Goal: Task Accomplishment & Management: Use online tool/utility

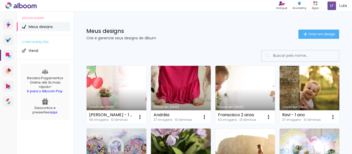
click at [140, 88] on link "Criado em [DATE]" at bounding box center [117, 95] width 60 height 58
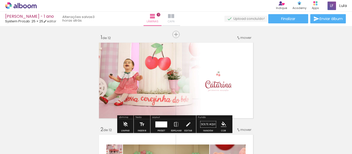
click at [174, 17] on iron-icon at bounding box center [171, 16] width 6 height 6
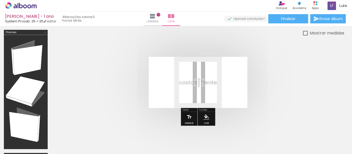
click at [0, 0] on span "Adicionar Fotos" at bounding box center [0, 0] width 0 height 0
click at [0, 0] on input "file" at bounding box center [0, 0] width 0 height 0
click at [334, 139] on div at bounding box center [331, 137] width 26 height 13
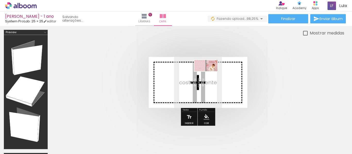
drag, startPoint x: 311, startPoint y: 129, endPoint x: 209, endPoint y: 75, distance: 115.0
click at [209, 75] on quentale-workspace at bounding box center [176, 77] width 352 height 154
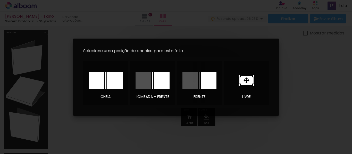
drag, startPoint x: 248, startPoint y: 80, endPoint x: 242, endPoint y: 76, distance: 7.0
click at [0, 0] on icon at bounding box center [0, 0] width 0 height 0
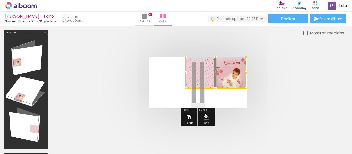
drag, startPoint x: 212, startPoint y: 76, endPoint x: 269, endPoint y: 56, distance: 60.3
click at [0, 0] on div at bounding box center [0, 0] width 0 height 0
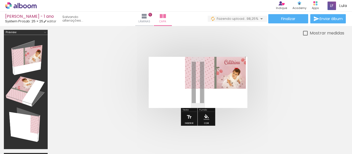
click at [193, 81] on quentale-photo at bounding box center [215, 73] width 61 height 32
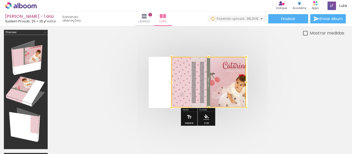
drag, startPoint x: 184, startPoint y: 89, endPoint x: 131, endPoint y: 104, distance: 55.4
click at [0, 0] on quentale-cover at bounding box center [0, 0] width 0 height 0
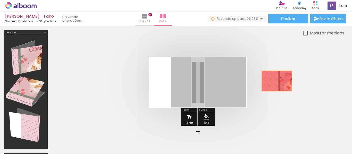
drag, startPoint x: 232, startPoint y: 81, endPoint x: 352, endPoint y: 67, distance: 120.6
click at [0, 0] on div "Inserir lâmina 1 de 12 Inserir lâmina 2 de 12 Inserir lâmina 3 de 12 Inserir lâ…" at bounding box center [0, 0] width 0 height 0
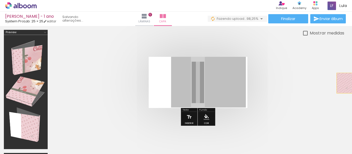
drag, startPoint x: 184, startPoint y: 82, endPoint x: 352, endPoint y: 83, distance: 167.2
click at [0, 0] on div "Inserir lâmina 1 de 12 Inserir lâmina 2 de 12 Inserir lâmina 3 de 12 Inserir lâ…" at bounding box center [0, 0] width 0 height 0
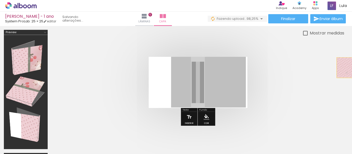
drag, startPoint x: 181, startPoint y: 89, endPoint x: 351, endPoint y: 66, distance: 172.1
click at [0, 0] on div "Inserir lâmina 1 de 12 Inserir lâmina 2 de 12 Inserir lâmina 3 de 12 Inserir lâ…" at bounding box center [0, 0] width 0 height 0
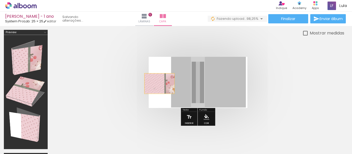
drag, startPoint x: 172, startPoint y: 85, endPoint x: 2, endPoint y: 83, distance: 170.6
click at [0, 0] on div at bounding box center [0, 0] width 0 height 0
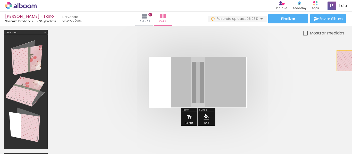
drag, startPoint x: 180, startPoint y: 82, endPoint x: 352, endPoint y: 58, distance: 173.0
click at [0, 0] on div "Inserir lâmina 1 de 12 Inserir lâmina 2 de 12 Inserir lâmina 3 de 12 Inserir lâ…" at bounding box center [0, 0] width 0 height 0
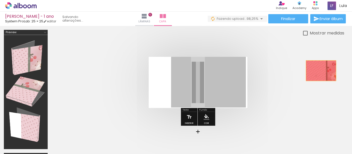
drag, startPoint x: 226, startPoint y: 80, endPoint x: 321, endPoint y: 71, distance: 95.5
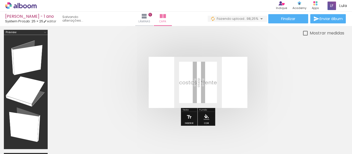
click at [332, 136] on div at bounding box center [331, 137] width 26 height 13
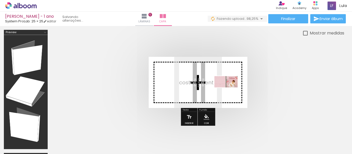
drag, startPoint x: 329, startPoint y: 136, endPoint x: 230, endPoint y: 92, distance: 109.0
click at [230, 92] on quentale-workspace at bounding box center [176, 77] width 352 height 154
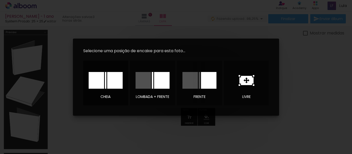
click at [0, 0] on div at bounding box center [0, 0] width 0 height 0
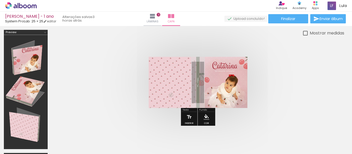
click at [233, 73] on div at bounding box center [208, 82] width 75 height 51
click at [222, 83] on div at bounding box center [208, 82] width 75 height 51
click at [213, 88] on div at bounding box center [208, 82] width 75 height 51
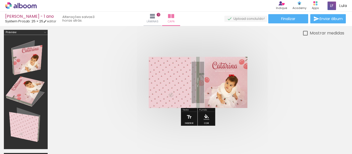
click at [213, 88] on div at bounding box center [208, 82] width 75 height 51
drag, startPoint x: 213, startPoint y: 89, endPoint x: 218, endPoint y: 93, distance: 6.6
click at [208, 96] on div at bounding box center [208, 82] width 75 height 51
click at [223, 79] on div at bounding box center [208, 82] width 75 height 51
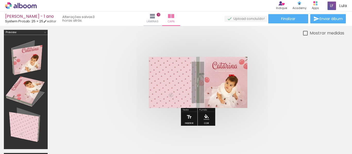
click at [223, 79] on div at bounding box center [208, 82] width 75 height 51
click at [226, 78] on div at bounding box center [208, 82] width 75 height 51
click at [216, 90] on div at bounding box center [208, 82] width 75 height 51
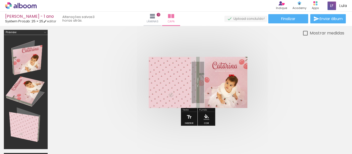
drag, startPoint x: 211, startPoint y: 86, endPoint x: 305, endPoint y: 92, distance: 94.0
click at [0, 0] on quentale-cover at bounding box center [0, 0] width 0 height 0
drag, startPoint x: 179, startPoint y: 78, endPoint x: 302, endPoint y: 84, distance: 123.8
click at [0, 0] on quentale-cover at bounding box center [0, 0] width 0 height 0
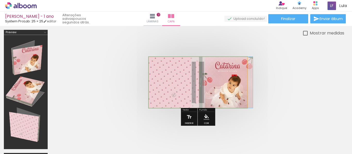
drag, startPoint x: 164, startPoint y: 91, endPoint x: 153, endPoint y: 90, distance: 10.8
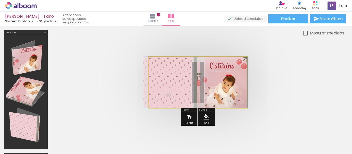
drag, startPoint x: 169, startPoint y: 73, endPoint x: 158, endPoint y: 73, distance: 11.6
type paper-slider "100"
click at [158, 73] on div at bounding box center [176, 70] width 36 height 8
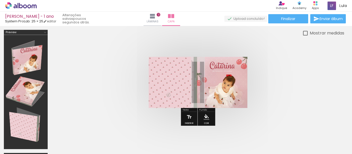
click at [177, 71] on div at bounding box center [208, 82] width 75 height 51
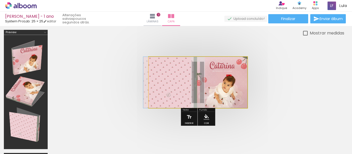
drag, startPoint x: 169, startPoint y: 71, endPoint x: 203, endPoint y: 69, distance: 33.8
click at [162, 71] on div at bounding box center [176, 70] width 36 height 8
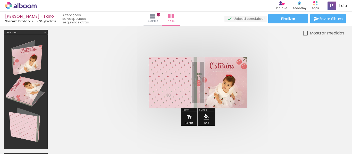
click at [222, 83] on div at bounding box center [208, 82] width 75 height 51
click at [230, 81] on div at bounding box center [208, 82] width 75 height 51
click at [228, 85] on div at bounding box center [208, 82] width 75 height 51
click at [243, 64] on div at bounding box center [208, 82] width 75 height 51
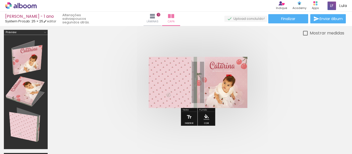
click at [243, 64] on div at bounding box center [208, 82] width 75 height 51
click at [229, 77] on div at bounding box center [208, 82] width 75 height 51
click at [228, 63] on div at bounding box center [208, 82] width 75 height 51
click at [229, 62] on div at bounding box center [208, 82] width 75 height 51
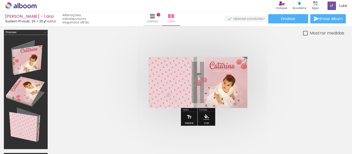
click at [234, 63] on div at bounding box center [208, 82] width 75 height 51
drag, startPoint x: 236, startPoint y: 63, endPoint x: 209, endPoint y: 65, distance: 26.9
click at [235, 63] on div at bounding box center [208, 82] width 75 height 51
drag, startPoint x: 210, startPoint y: 80, endPoint x: 350, endPoint y: 79, distance: 140.2
click at [0, 0] on div "Inserir lâmina 1 de 12 Inserir lâmina 2 de 12 Inserir lâmina 3 de 12 Inserir lâ…" at bounding box center [0, 0] width 0 height 0
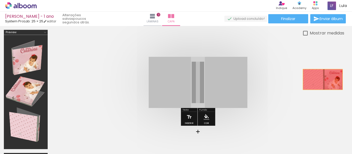
drag, startPoint x: 170, startPoint y: 92, endPoint x: 323, endPoint y: 76, distance: 153.9
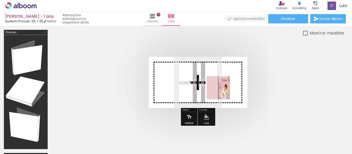
drag, startPoint x: 327, startPoint y: 142, endPoint x: 214, endPoint y: 85, distance: 127.2
click at [214, 85] on quentale-workspace at bounding box center [176, 77] width 352 height 154
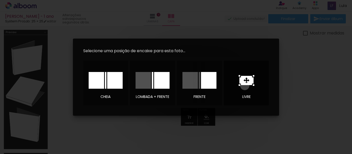
click at [0, 0] on icon at bounding box center [0, 0] width 0 height 0
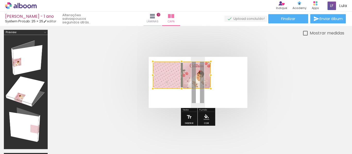
drag, startPoint x: 186, startPoint y: 77, endPoint x: 176, endPoint y: 64, distance: 15.9
click at [176, 64] on div at bounding box center [182, 75] width 58 height 27
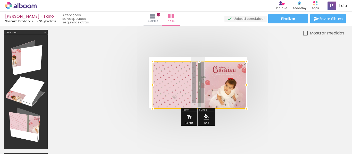
drag, startPoint x: 213, startPoint y: 89, endPoint x: 260, endPoint y: 105, distance: 49.3
click at [0, 0] on quentale-cover at bounding box center [0, 0] width 0 height 0
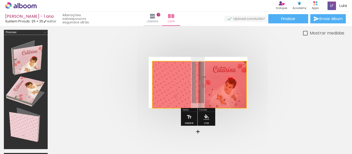
drag, startPoint x: 231, startPoint y: 78, endPoint x: 348, endPoint y: 78, distance: 117.0
click at [0, 0] on div "Inserir lâmina 1 de 12 Inserir lâmina 2 de 12 Inserir lâmina 3 de 12 Inserir lâ…" at bounding box center [0, 0] width 0 height 0
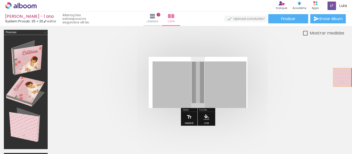
drag, startPoint x: 213, startPoint y: 90, endPoint x: 352, endPoint y: 78, distance: 139.7
click at [0, 0] on div "Inserir lâmina 1 de 12 Inserir lâmina 2 de 12 Inserir lâmina 3 de 12 Inserir lâ…" at bounding box center [0, 0] width 0 height 0
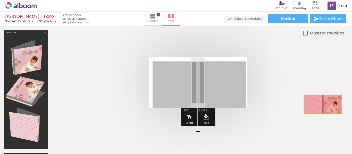
drag, startPoint x: 218, startPoint y: 87, endPoint x: 325, endPoint y: 104, distance: 108.5
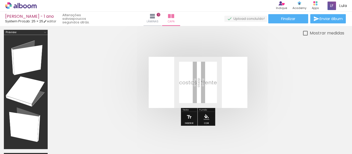
scroll to position [0, 1337]
click at [18, 145] on span "Adicionar Fotos" at bounding box center [18, 148] width 15 height 6
click at [0, 0] on input "file" at bounding box center [0, 0] width 0 height 0
click at [12, 147] on span "Adicionar Fotos" at bounding box center [18, 148] width 15 height 6
click at [0, 0] on input "file" at bounding box center [0, 0] width 0 height 0
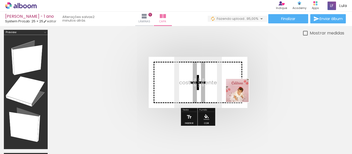
drag, startPoint x: 274, startPoint y: 143, endPoint x: 241, endPoint y: 95, distance: 58.6
click at [241, 95] on quentale-workspace at bounding box center [176, 77] width 352 height 154
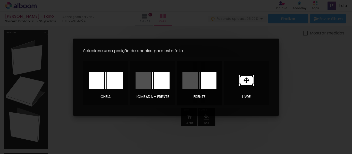
click at [210, 85] on div at bounding box center [208, 80] width 15 height 17
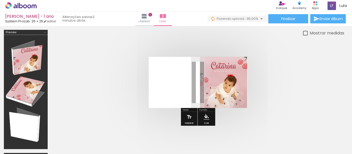
click at [238, 78] on div at bounding box center [200, 85] width 94 height 47
click at [231, 78] on div at bounding box center [200, 85] width 94 height 47
click at [225, 83] on div at bounding box center [200, 85] width 94 height 47
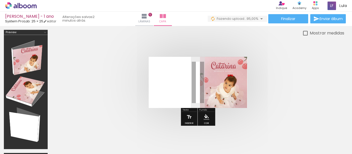
click at [225, 83] on div at bounding box center [200, 85] width 94 height 47
click at [221, 83] on div at bounding box center [200, 85] width 94 height 47
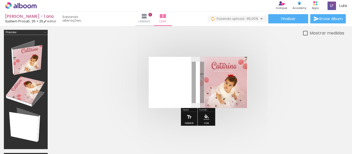
click at [221, 83] on div at bounding box center [200, 85] width 94 height 47
click at [223, 70] on div at bounding box center [200, 85] width 94 height 47
click at [221, 64] on div at bounding box center [200, 85] width 94 height 47
click at [220, 64] on div at bounding box center [200, 85] width 94 height 47
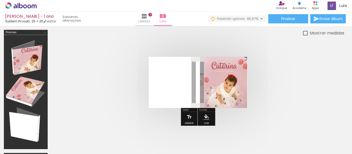
click at [220, 64] on div at bounding box center [200, 85] width 94 height 47
click at [246, 78] on div at bounding box center [200, 85] width 94 height 47
drag, startPoint x: 239, startPoint y: 81, endPoint x: 315, endPoint y: 94, distance: 76.5
click at [0, 0] on div "Inserir lâmina 1 de 12 Inserir lâmina 2 de 12 Inserir lâmina 3 de 12 Inserir lâ…" at bounding box center [0, 0] width 0 height 0
drag, startPoint x: 217, startPoint y: 91, endPoint x: 261, endPoint y: 90, distance: 43.5
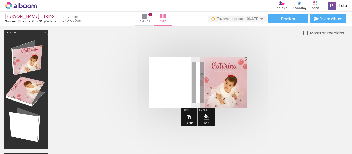
click at [0, 0] on div "Inserir lâmina 1 de 12 Inserir lâmina 2 de 12 Inserir lâmina 3 de 12 Inserir lâ…" at bounding box center [0, 0] width 0 height 0
drag, startPoint x: 229, startPoint y: 90, endPoint x: 273, endPoint y: 88, distance: 44.3
click at [312, 84] on quentale-cover at bounding box center [197, 82] width 251 height 51
drag, startPoint x: 210, startPoint y: 86, endPoint x: 351, endPoint y: 84, distance: 140.7
click at [0, 0] on div "Inserir lâmina 1 de 12 Inserir lâmina 2 de 12 Inserir lâmina 3 de 12 Inserir lâ…" at bounding box center [0, 0] width 0 height 0
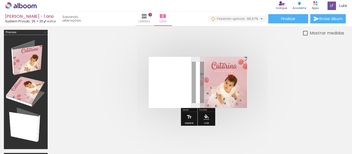
click at [239, 93] on div at bounding box center [200, 85] width 94 height 47
click at [248, 90] on quentale-cover at bounding box center [197, 82] width 251 height 51
drag, startPoint x: 217, startPoint y: 90, endPoint x: 341, endPoint y: 87, distance: 124.2
click at [341, 87] on div at bounding box center [198, 82] width 293 height 92
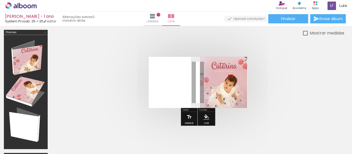
scroll to position [0, 1423]
drag, startPoint x: 224, startPoint y: 84, endPoint x: 318, endPoint y: 87, distance: 94.3
click at [318, 87] on quentale-cover at bounding box center [197, 82] width 251 height 51
drag, startPoint x: 227, startPoint y: 92, endPoint x: 305, endPoint y: 85, distance: 77.7
click at [305, 85] on quentale-cover at bounding box center [197, 82] width 251 height 51
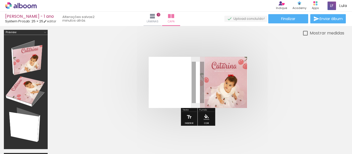
drag, startPoint x: 183, startPoint y: 99, endPoint x: 201, endPoint y: 95, distance: 19.0
click at [183, 99] on div at bounding box center [200, 85] width 94 height 47
click at [226, 92] on div at bounding box center [200, 85] width 94 height 47
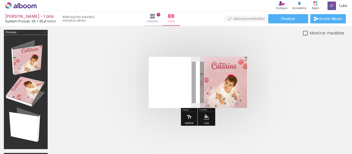
click at [226, 92] on div at bounding box center [200, 85] width 94 height 47
drag, startPoint x: 227, startPoint y: 88, endPoint x: 283, endPoint y: 96, distance: 57.0
drag, startPoint x: 283, startPoint y: 96, endPoint x: 228, endPoint y: 100, distance: 55.5
click at [228, 100] on div at bounding box center [200, 85] width 94 height 47
click at [221, 85] on div at bounding box center [200, 85] width 94 height 47
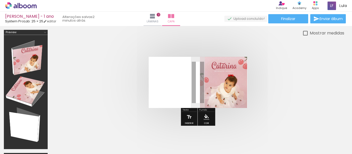
click at [221, 85] on div at bounding box center [200, 85] width 94 height 47
click at [220, 81] on div at bounding box center [200, 85] width 94 height 47
click at [220, 91] on div at bounding box center [200, 85] width 94 height 47
click at [220, 90] on div at bounding box center [200, 85] width 94 height 47
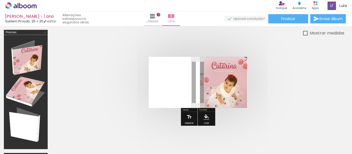
click at [225, 91] on div at bounding box center [200, 85] width 94 height 47
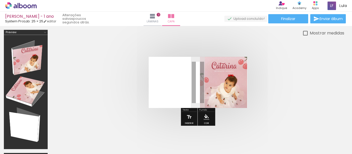
drag, startPoint x: 213, startPoint y: 91, endPoint x: 350, endPoint y: 90, distance: 136.8
click at [0, 0] on div "Inserir lâmina 1 de 12 Inserir lâmina 2 de 12 Inserir lâmina 3 de 12 Inserir lâ…" at bounding box center [0, 0] width 0 height 0
drag, startPoint x: 215, startPoint y: 81, endPoint x: 307, endPoint y: 89, distance: 92.0
click at [307, 89] on quentale-cover at bounding box center [197, 82] width 251 height 51
drag, startPoint x: 229, startPoint y: 87, endPoint x: 319, endPoint y: 84, distance: 90.5
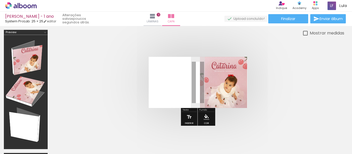
click at [0, 0] on div "Inserir lâmina 1 de 12 Inserir lâmina 2 de 12 Inserir lâmina 3 de 12 Inserir lâ…" at bounding box center [0, 0] width 0 height 0
drag, startPoint x: 235, startPoint y: 91, endPoint x: 96, endPoint y: 84, distance: 139.5
click at [84, 82] on quentale-cover at bounding box center [197, 82] width 251 height 51
click at [156, 17] on iron-icon at bounding box center [152, 16] width 6 height 6
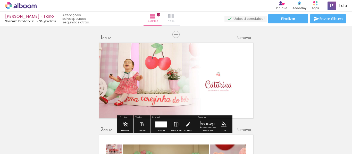
click at [174, 18] on iron-icon at bounding box center [171, 16] width 6 height 6
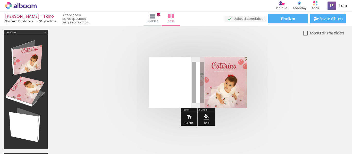
drag, startPoint x: 209, startPoint y: 84, endPoint x: 352, endPoint y: 85, distance: 142.7
click at [0, 0] on div "Inserir lâmina 1 de 12 Inserir lâmina 2 de 12 Inserir lâmina 3 de 12 Inserir lâ…" at bounding box center [0, 0] width 0 height 0
drag, startPoint x: 215, startPoint y: 92, endPoint x: 303, endPoint y: 84, distance: 88.8
click at [303, 84] on quentale-cover at bounding box center [197, 82] width 251 height 51
drag, startPoint x: 232, startPoint y: 91, endPoint x: 182, endPoint y: 85, distance: 50.4
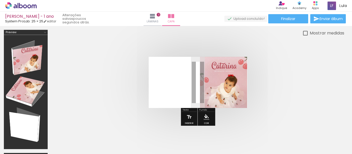
click at [169, 70] on div at bounding box center [200, 85] width 94 height 47
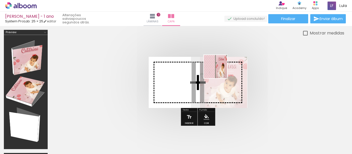
drag, startPoint x: 243, startPoint y: 142, endPoint x: 218, endPoint y: 69, distance: 76.8
click at [218, 69] on quentale-workspace at bounding box center [176, 77] width 352 height 154
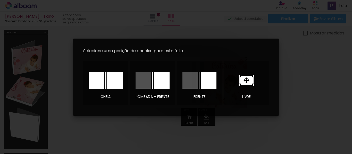
click at [247, 83] on icon at bounding box center [247, 80] width 16 height 11
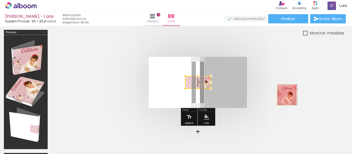
drag, startPoint x: 242, startPoint y: 85, endPoint x: 287, endPoint y: 95, distance: 46.1
click at [287, 95] on quentale-cover at bounding box center [197, 82] width 251 height 51
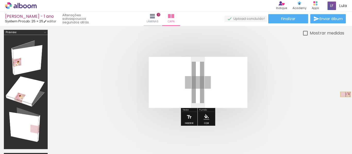
drag, startPoint x: 208, startPoint y: 84, endPoint x: 345, endPoint y: 95, distance: 138.3
click at [345, 95] on div at bounding box center [176, 115] width 352 height 179
drag, startPoint x: 206, startPoint y: 86, endPoint x: 319, endPoint y: 86, distance: 113.6
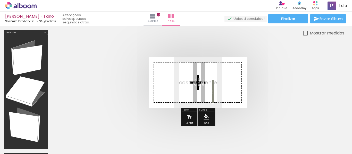
drag, startPoint x: 332, startPoint y: 137, endPoint x: 227, endPoint y: 96, distance: 112.6
click at [227, 96] on quentale-workspace at bounding box center [176, 77] width 352 height 154
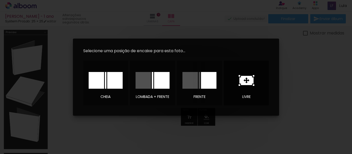
click at [246, 84] on icon at bounding box center [246, 80] width 14 height 9
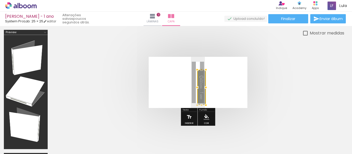
drag, startPoint x: 199, startPoint y: 95, endPoint x: 194, endPoint y: 116, distance: 22.1
click at [194, 116] on quentale-cover-editor at bounding box center [198, 115] width 293 height 171
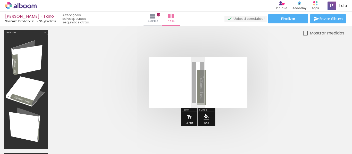
click at [203, 95] on div "Largura Cor" at bounding box center [201, 91] width 5 height 8
drag, startPoint x: 197, startPoint y: 95, endPoint x: 195, endPoint y: 84, distance: 10.8
click at [197, 83] on div at bounding box center [201, 88] width 9 height 36
drag, startPoint x: 202, startPoint y: 95, endPoint x: 201, endPoint y: 79, distance: 16.2
click at [199, 76] on div at bounding box center [201, 88] width 9 height 36
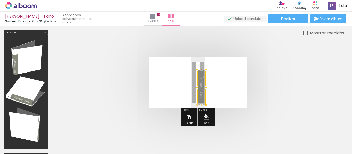
drag, startPoint x: 201, startPoint y: 81, endPoint x: 200, endPoint y: 68, distance: 13.4
click at [201, 70] on div at bounding box center [201, 88] width 9 height 36
drag, startPoint x: 206, startPoint y: 70, endPoint x: 205, endPoint y: 61, distance: 9.5
click at [205, 61] on div at bounding box center [205, 64] width 10 height 10
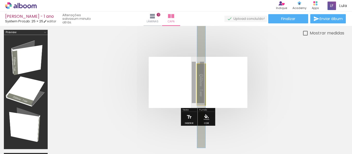
drag, startPoint x: 199, startPoint y: 71, endPoint x: 195, endPoint y: 72, distance: 4.4
click at [195, 72] on quentale-layouter at bounding box center [198, 82] width 99 height 51
drag, startPoint x: 197, startPoint y: 96, endPoint x: 195, endPoint y: 82, distance: 14.1
click at [195, 82] on quentale-layouter at bounding box center [198, 82] width 99 height 51
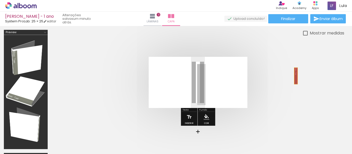
drag, startPoint x: 202, startPoint y: 95, endPoint x: 296, endPoint y: 76, distance: 95.7
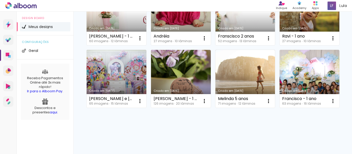
scroll to position [77, 0]
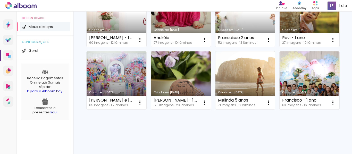
click at [211, 80] on link "Criado em [DATE]" at bounding box center [181, 81] width 60 height 58
